Goal: Task Accomplishment & Management: Complete application form

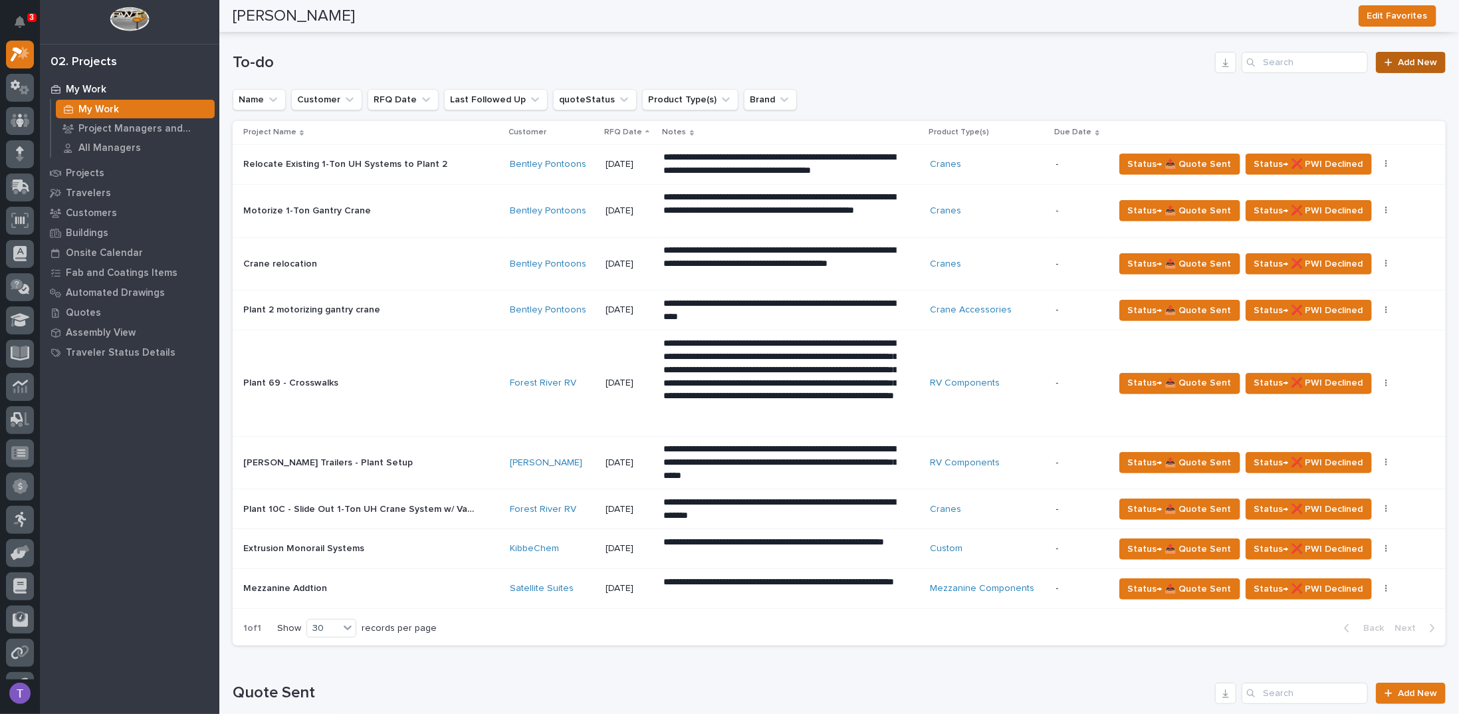
click at [1398, 59] on span "Add New" at bounding box center [1417, 62] width 39 height 9
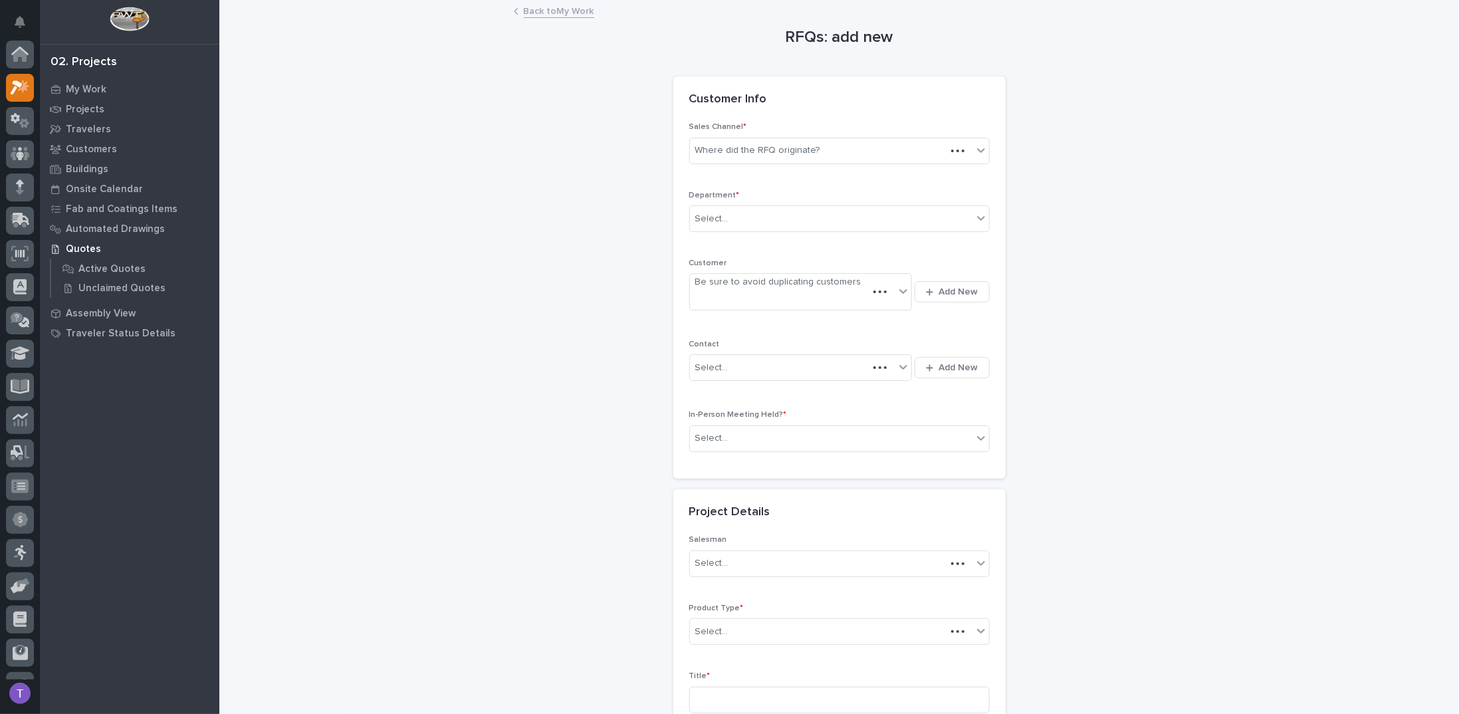
scroll to position [33, 0]
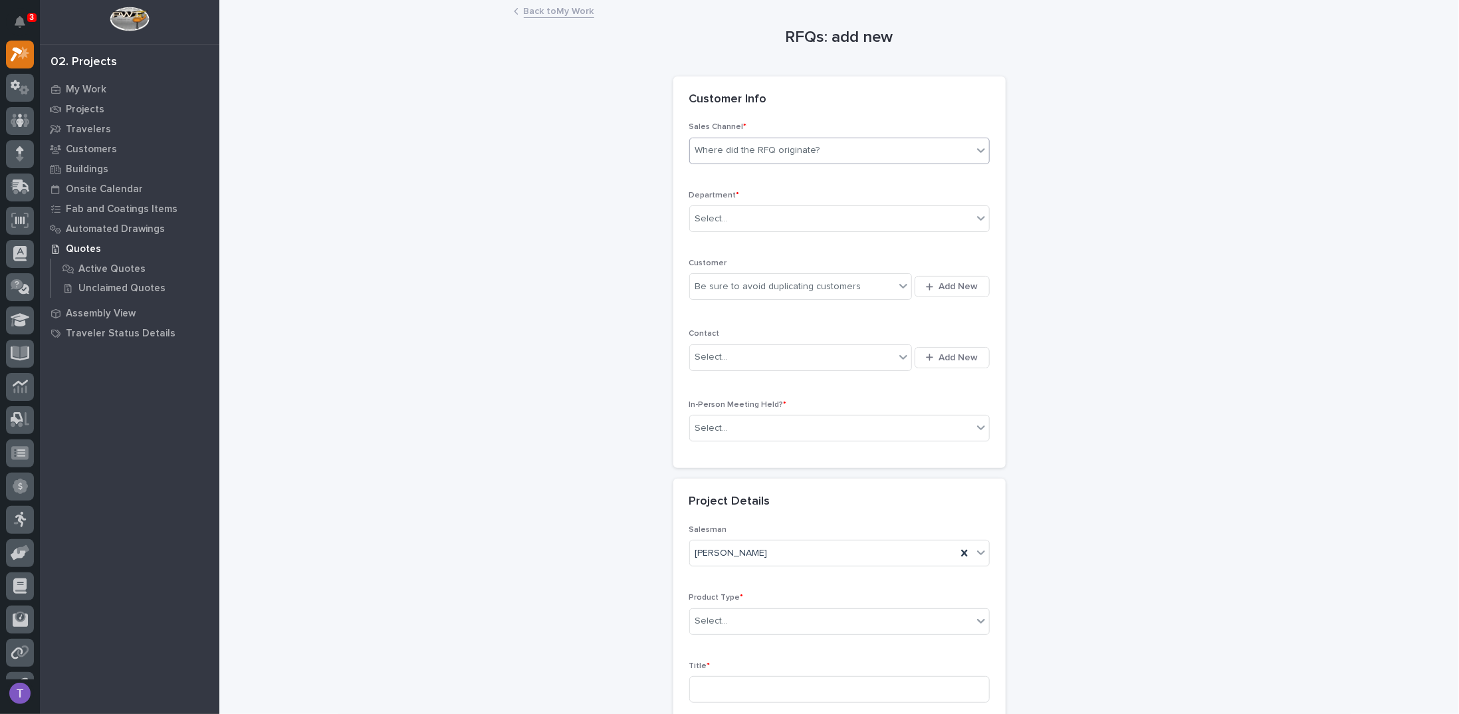
click at [751, 149] on div "Where did the RFQ originate?" at bounding box center [757, 151] width 125 height 14
click at [702, 199] on div "PWI" at bounding box center [834, 198] width 299 height 23
click at [709, 215] on div "Select..." at bounding box center [711, 219] width 33 height 14
click at [704, 263] on span "Regional Sales" at bounding box center [725, 265] width 70 height 15
click at [702, 282] on div "Be sure to avoid duplicating customers" at bounding box center [778, 287] width 166 height 14
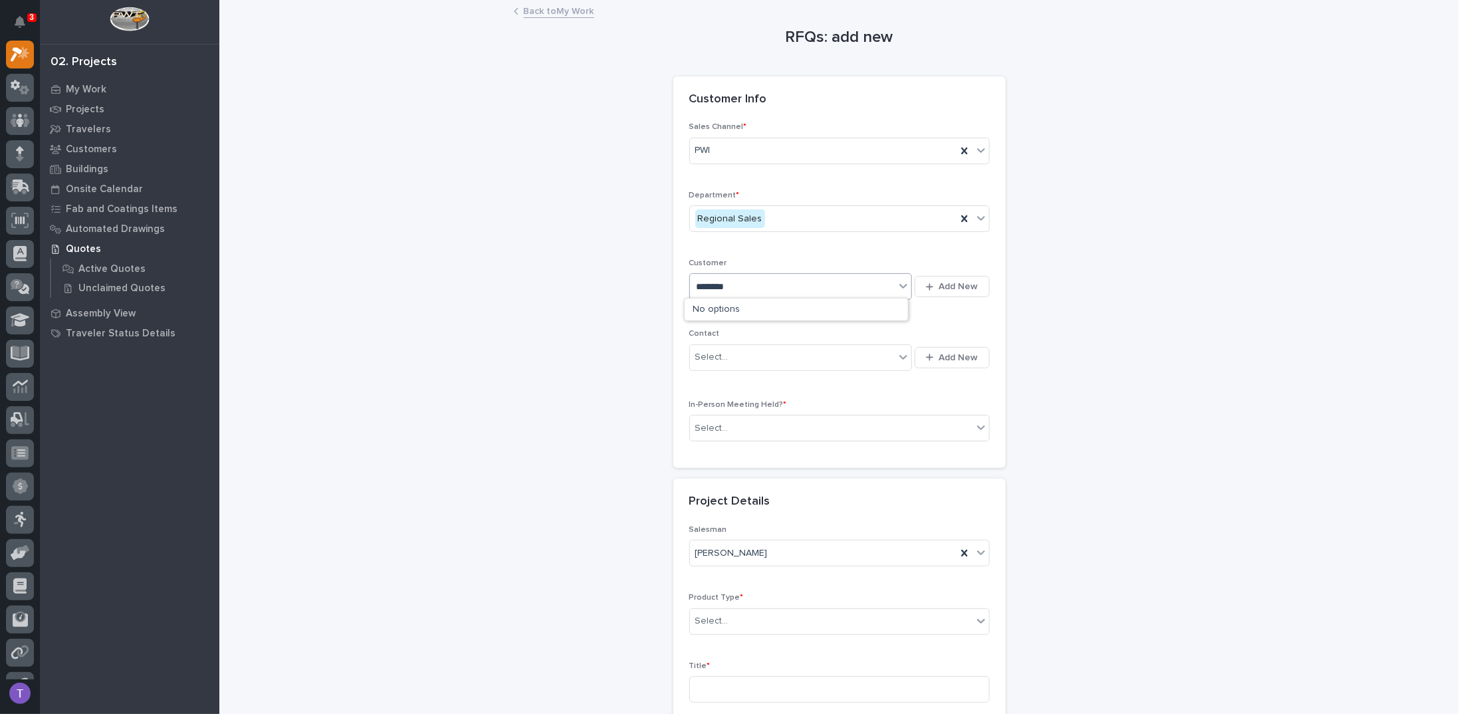
type input "******"
click at [704, 309] on div "Forest River RV" at bounding box center [796, 309] width 223 height 23
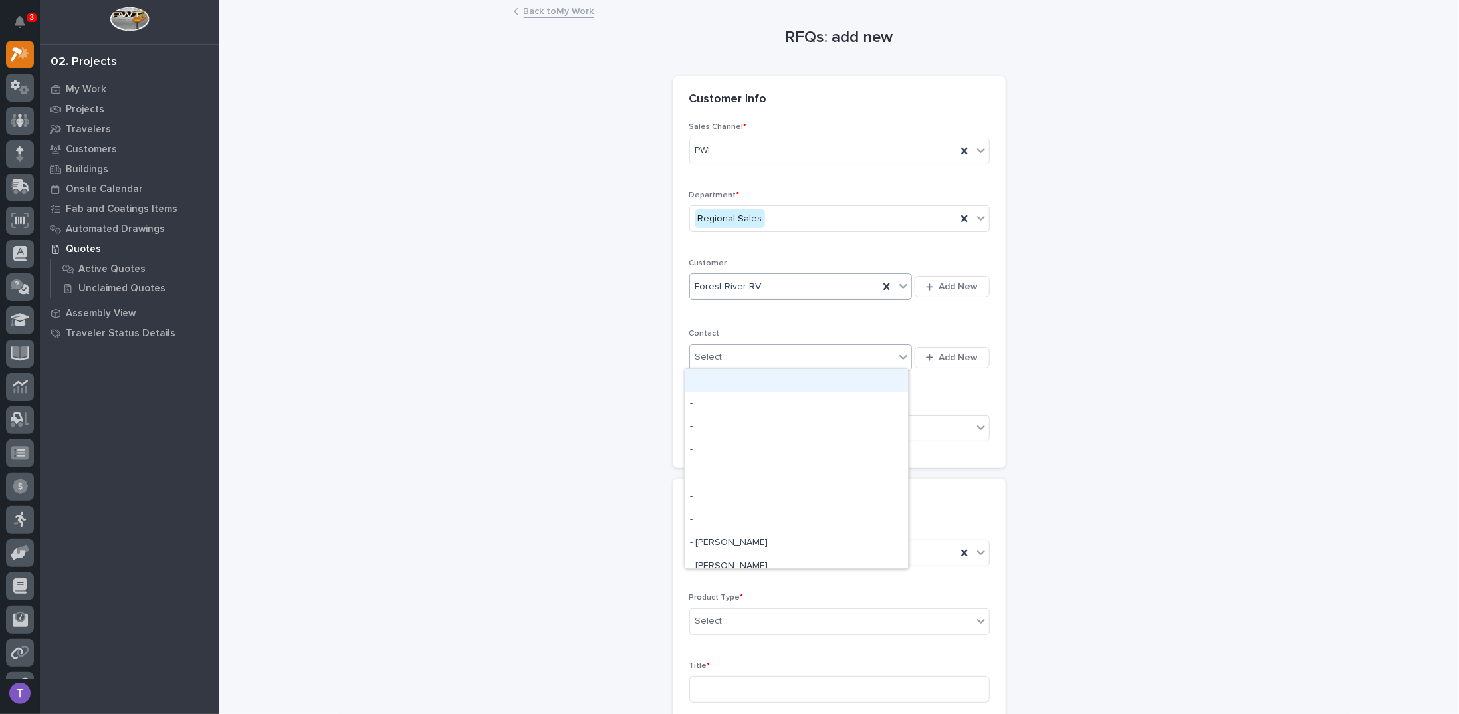
click at [707, 354] on div "Select..." at bounding box center [711, 357] width 33 height 14
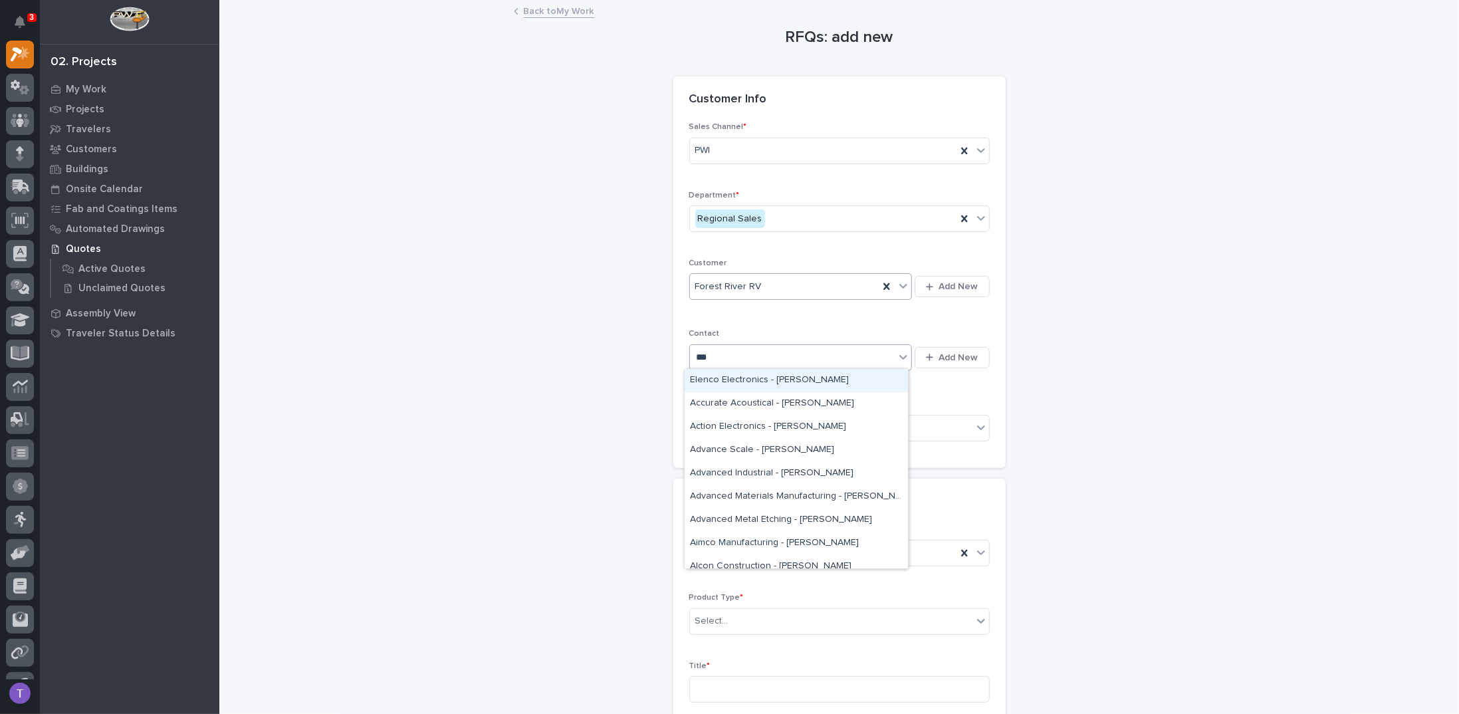
type input "****"
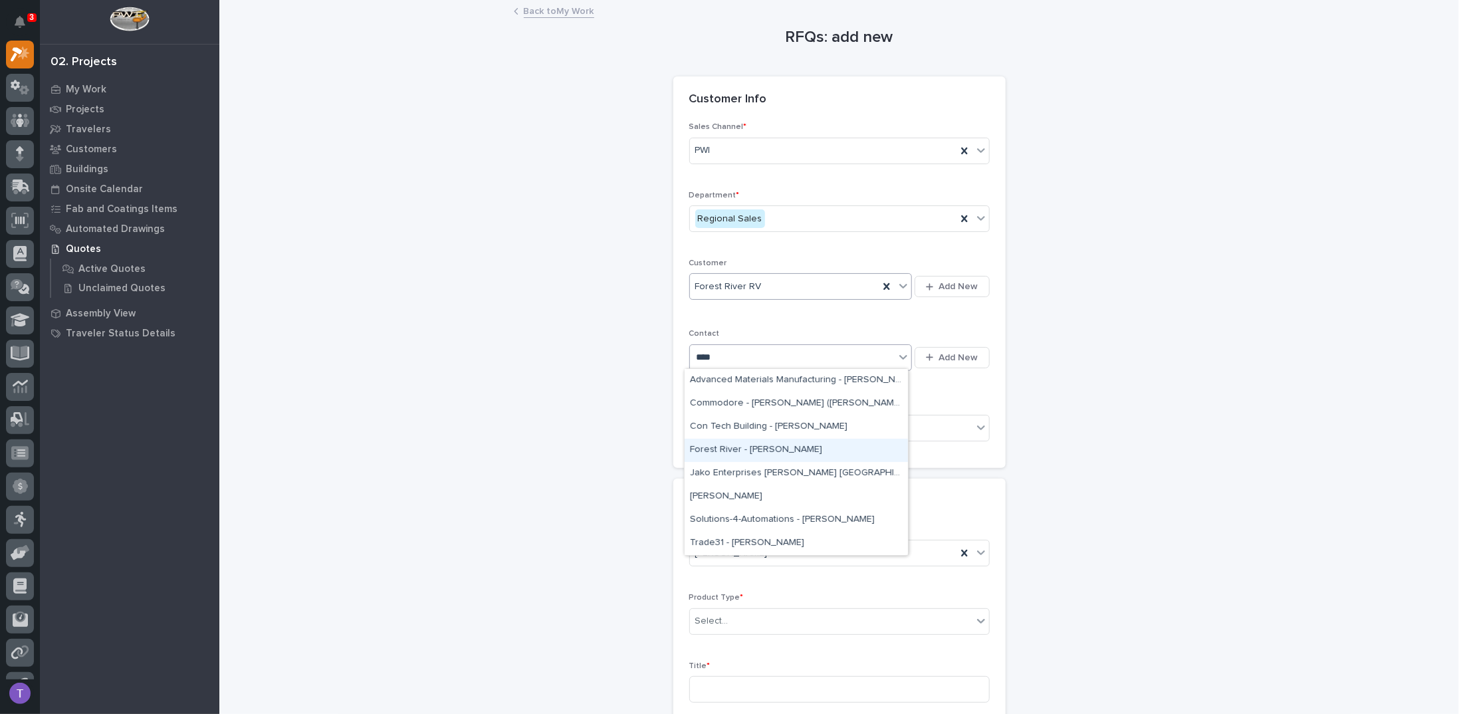
click at [722, 445] on div "Forest River - [PERSON_NAME]" at bounding box center [796, 450] width 223 height 23
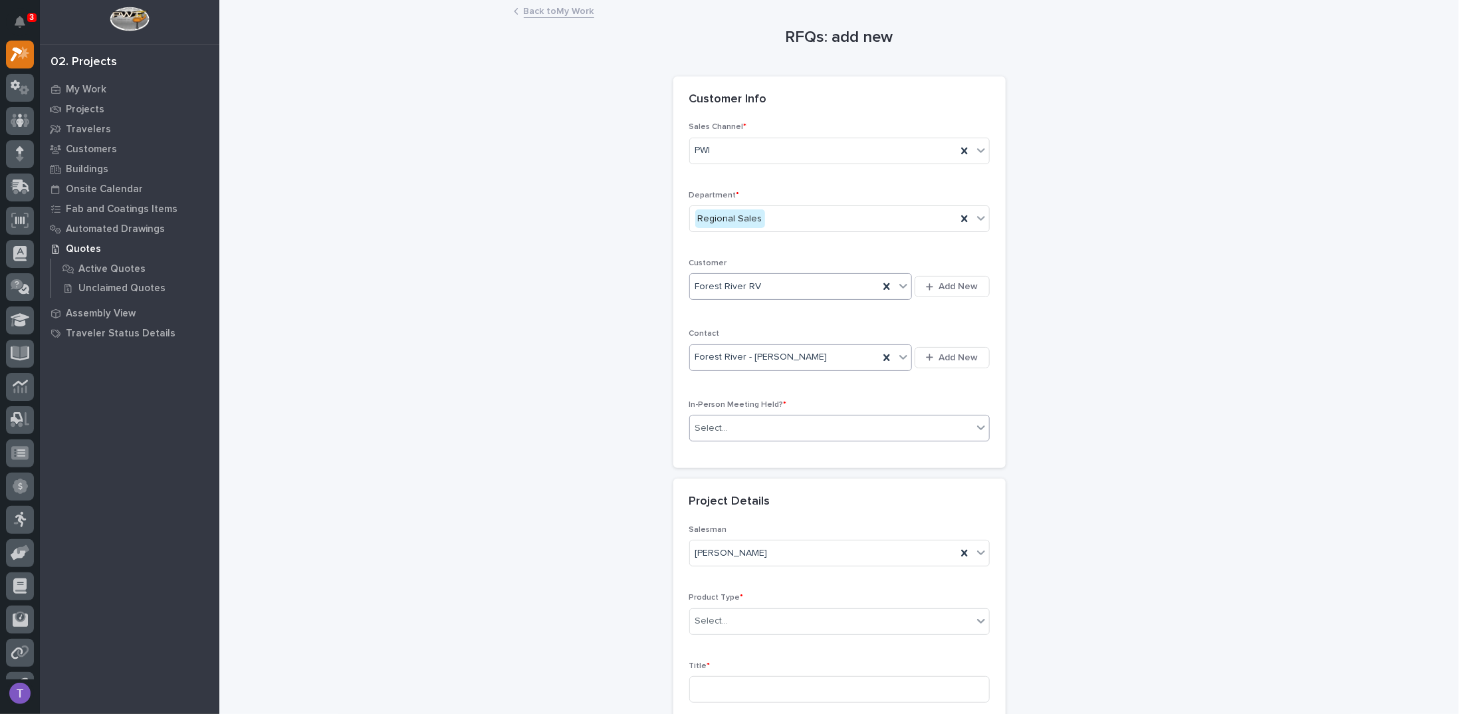
click at [715, 428] on div "Select..." at bounding box center [711, 428] width 33 height 14
click at [700, 472] on span "No" at bounding box center [699, 472] width 18 height 15
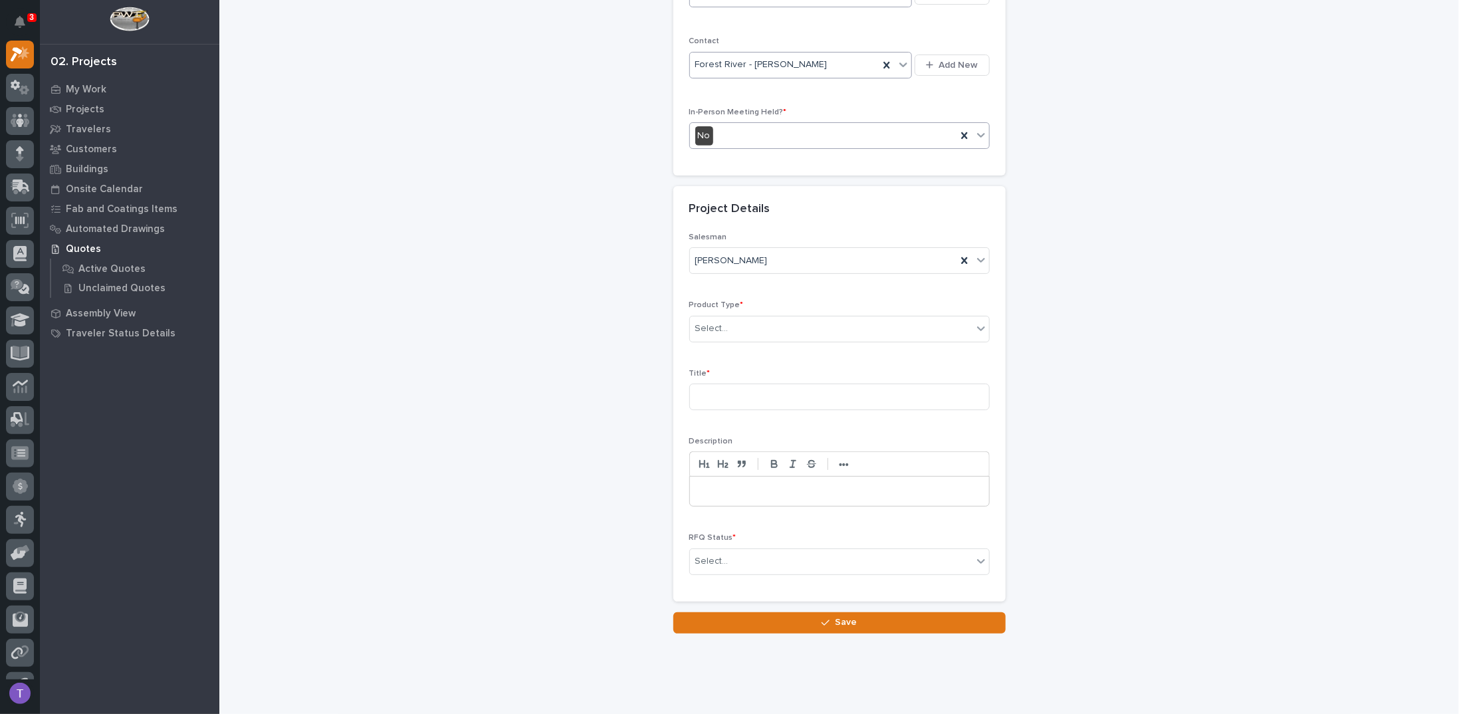
scroll to position [310, 0]
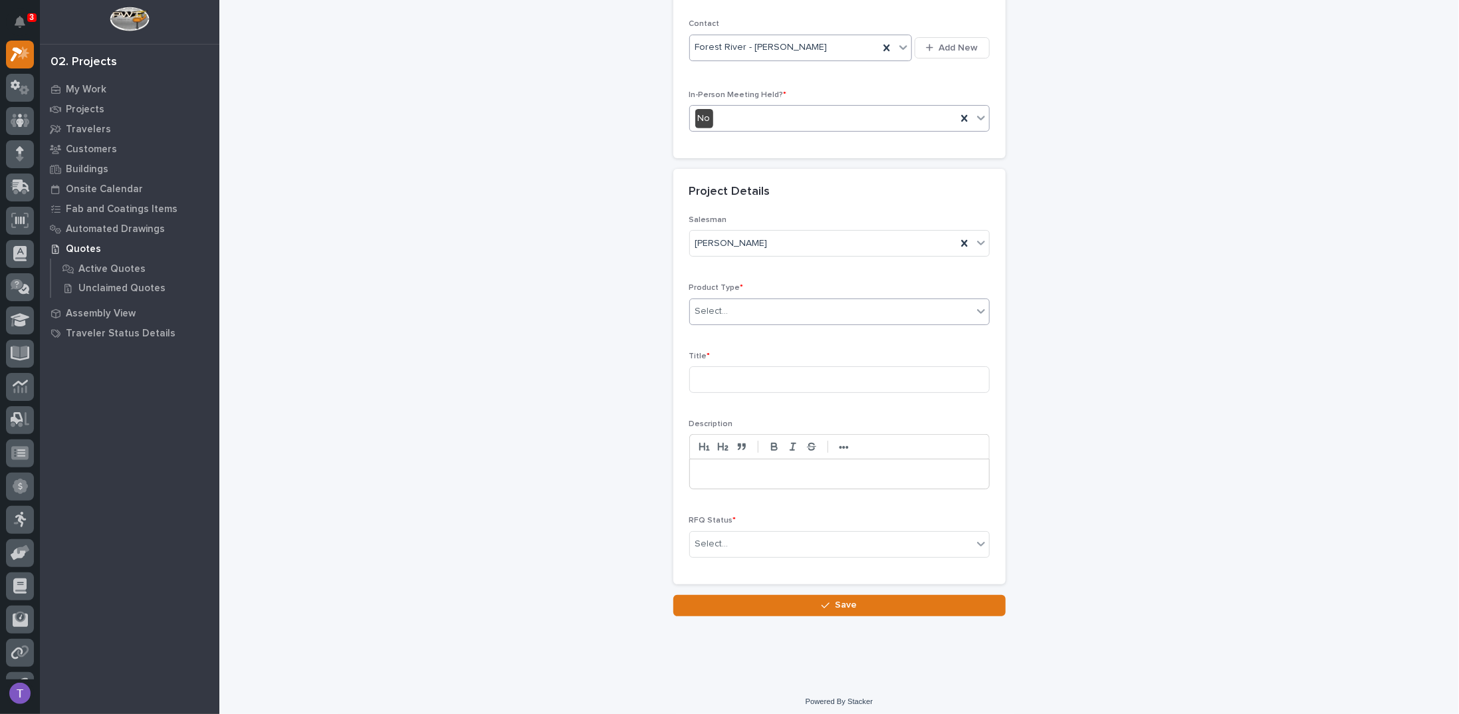
click at [707, 304] on div "Select..." at bounding box center [711, 311] width 33 height 14
click at [715, 495] on div "Mezzanine Components" at bounding box center [834, 495] width 299 height 23
click at [705, 372] on input at bounding box center [839, 379] width 300 height 27
type input "5"
type input "Plant 503 50x50 Cabinet Shop Mezzanine"
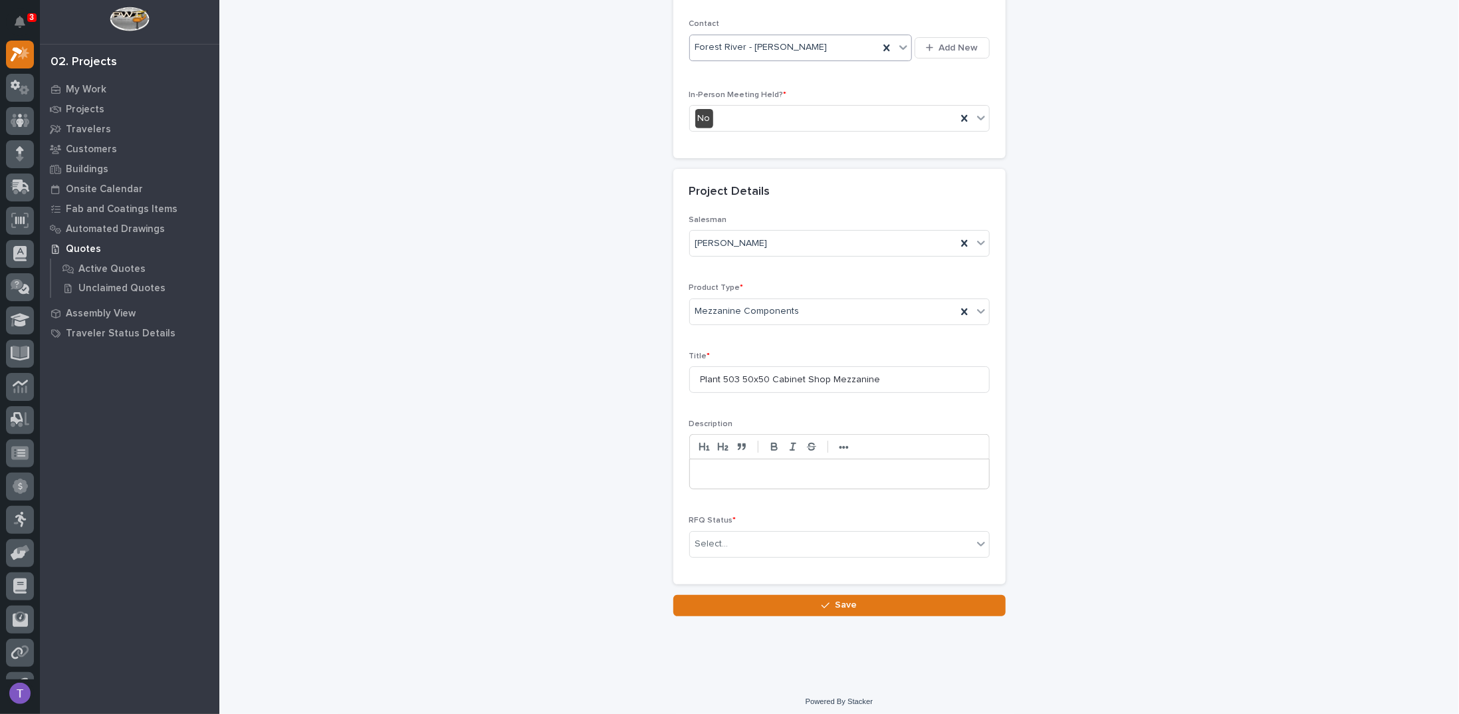
click at [709, 467] on p at bounding box center [839, 473] width 279 height 13
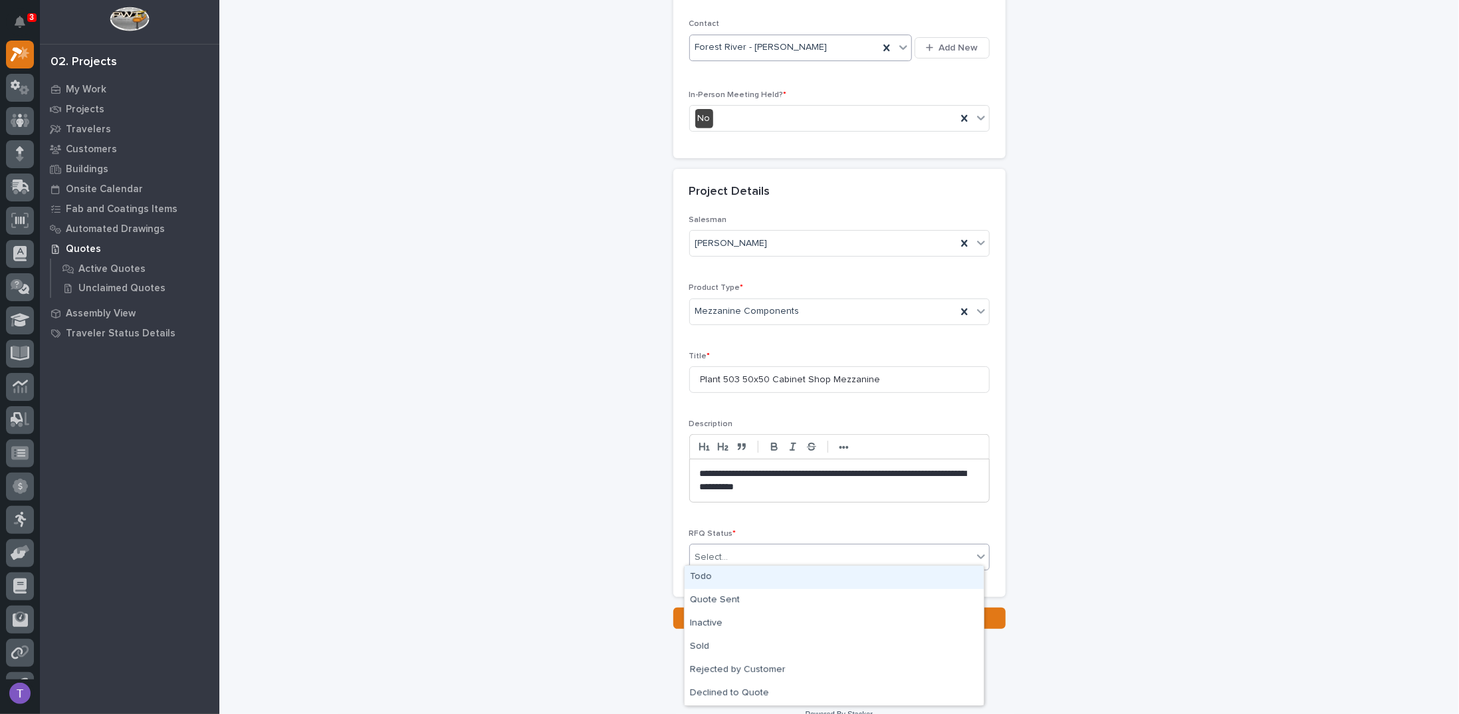
click at [706, 550] on div "Select..." at bounding box center [711, 557] width 33 height 14
click at [700, 574] on div "Todo" at bounding box center [834, 577] width 299 height 23
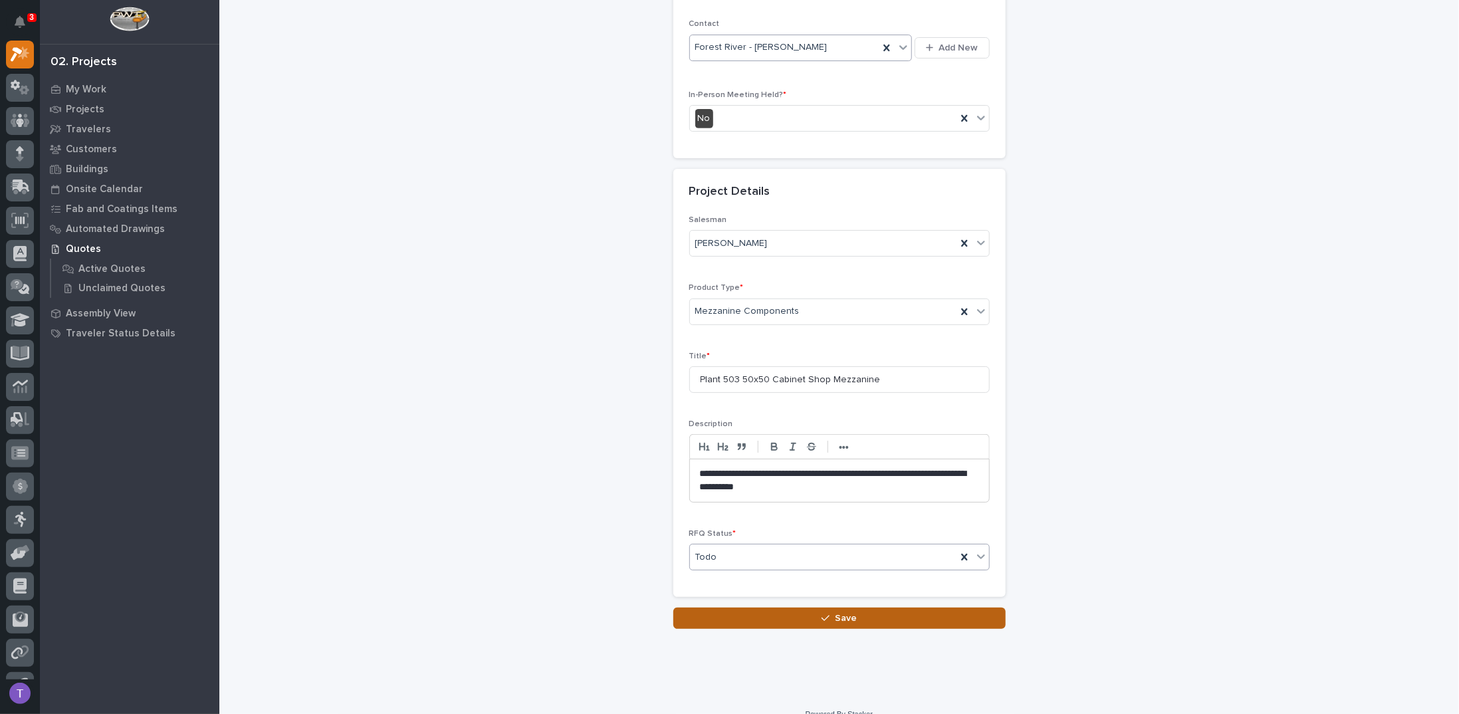
click at [840, 614] on span "Save" at bounding box center [846, 618] width 22 height 12
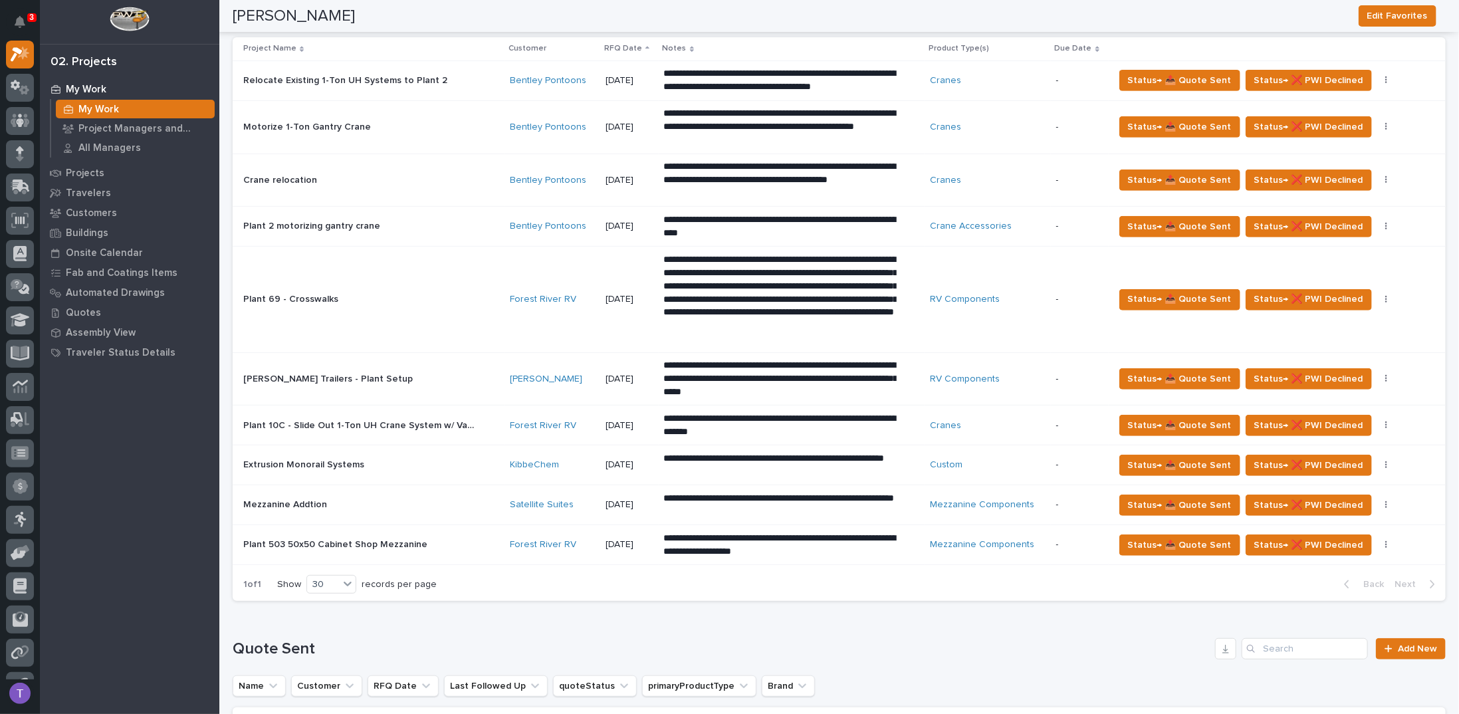
scroll to position [332, 0]
